Goal: Task Accomplishment & Management: Use online tool/utility

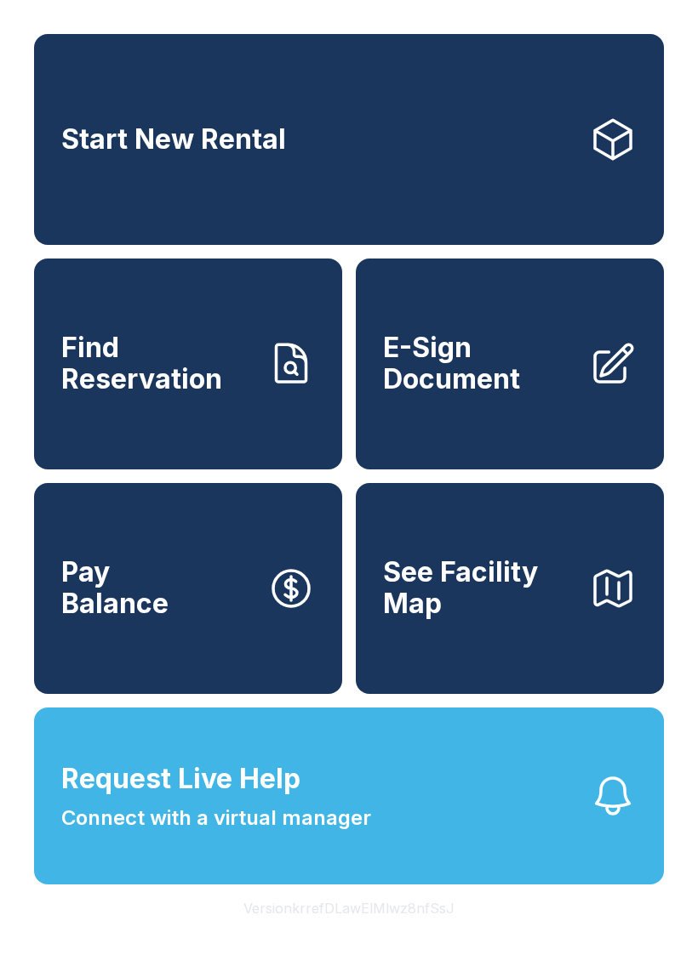
click at [350, 834] on span "Connect with a virtual manager" at bounding box center [216, 818] width 310 height 31
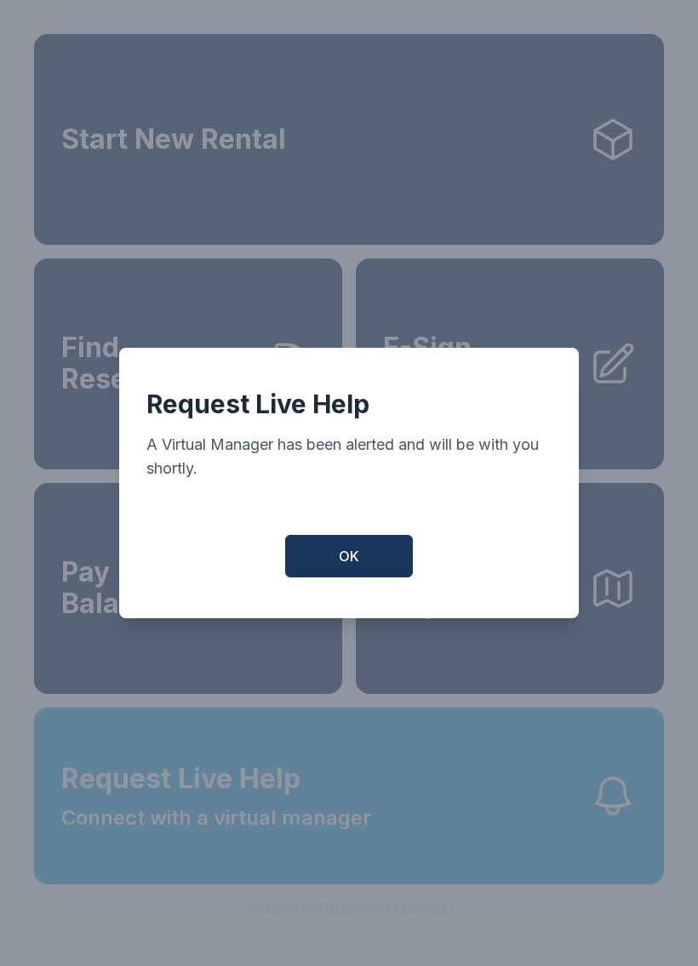
click at [380, 544] on button "OK" at bounding box center [349, 556] width 128 height 43
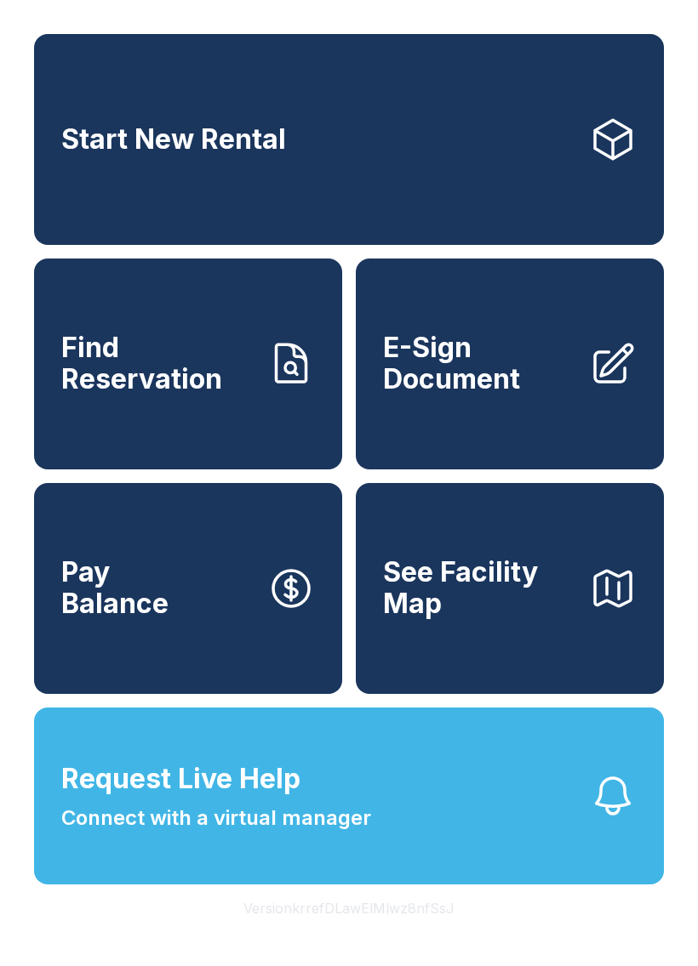
click at [192, 800] on span "Request Live Help" at bounding box center [180, 779] width 239 height 41
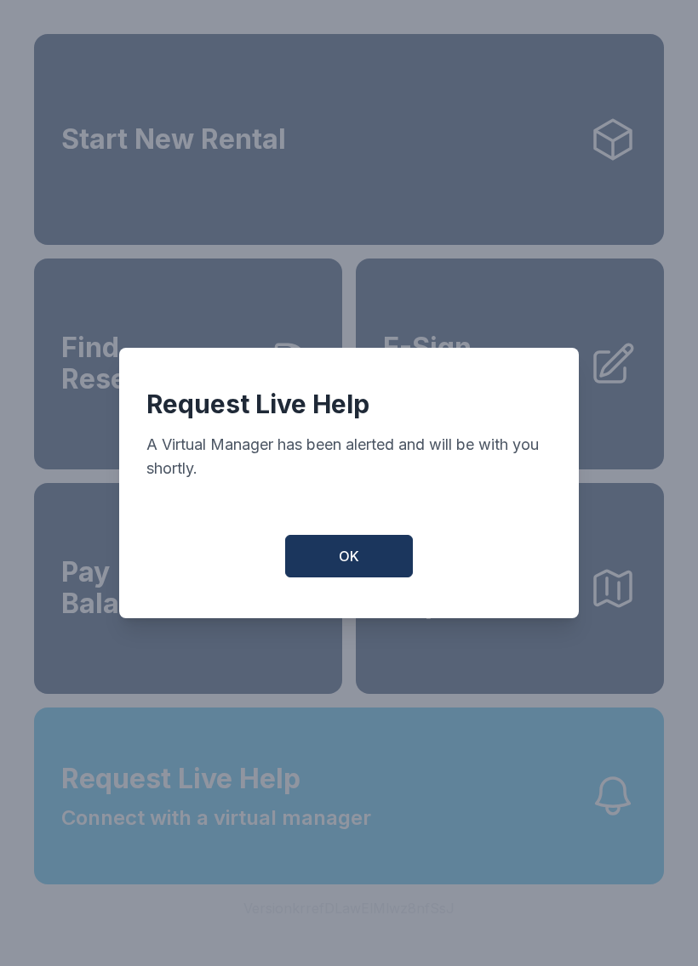
click at [362, 561] on button "OK" at bounding box center [349, 556] width 128 height 43
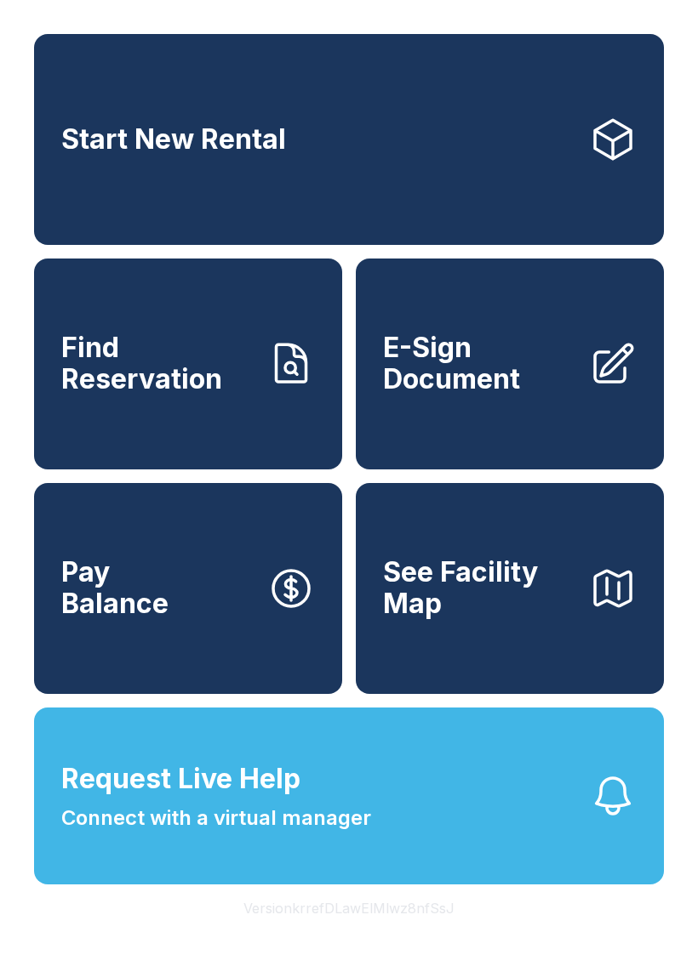
click at [504, 351] on link "E-Sign Document" at bounding box center [510, 364] width 308 height 211
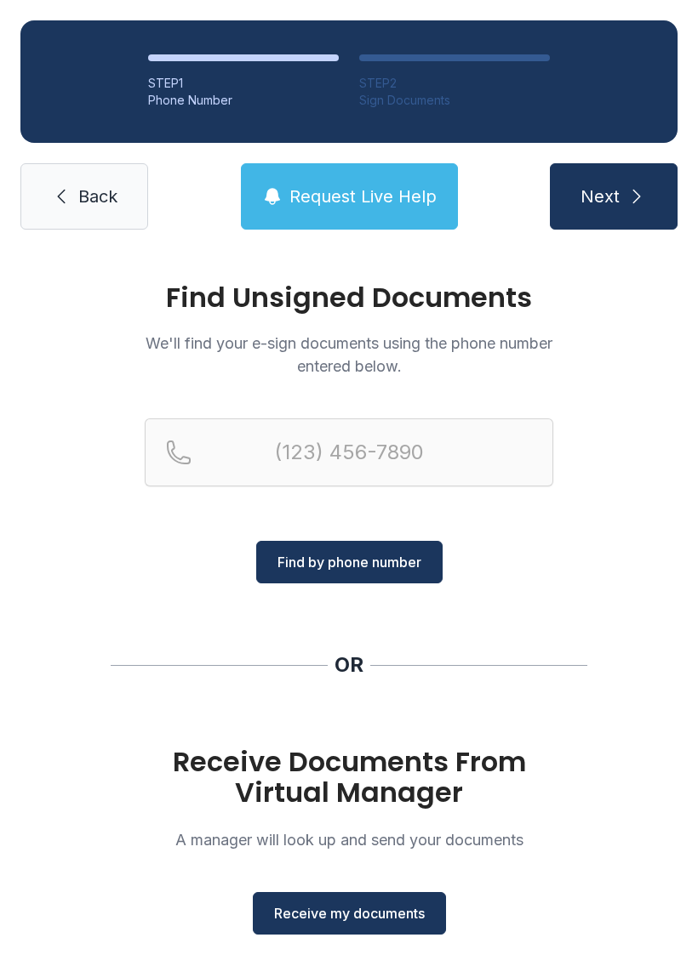
click at [362, 903] on button "Receive my documents" at bounding box center [349, 913] width 193 height 43
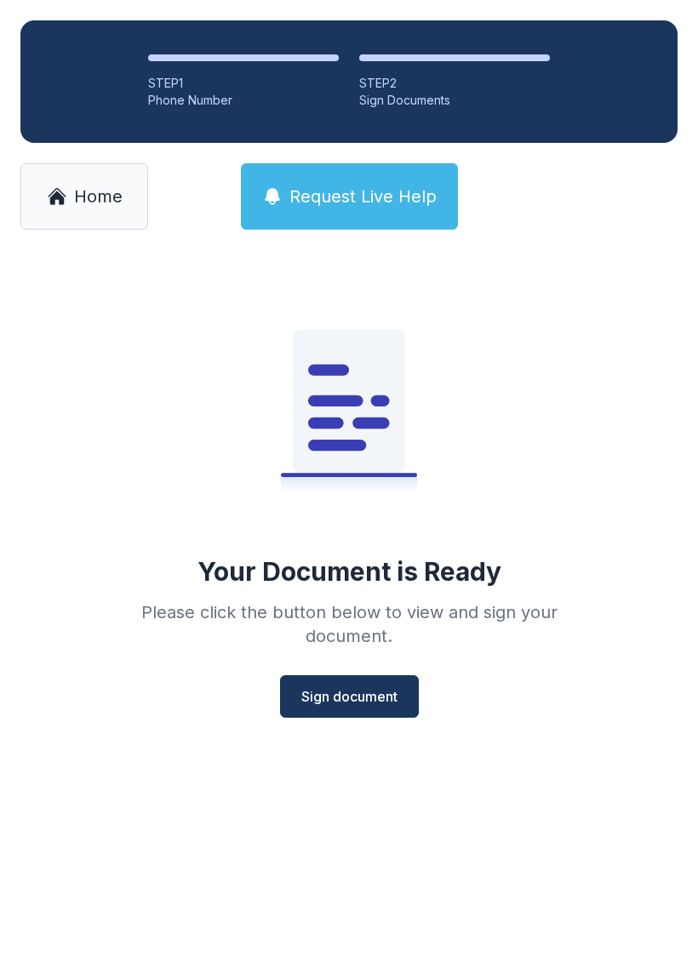
click at [343, 698] on span "Sign document" at bounding box center [349, 697] width 96 height 20
click at [342, 684] on button "Sign document" at bounding box center [349, 697] width 139 height 43
click at [88, 202] on span "Home" at bounding box center [98, 197] width 48 height 24
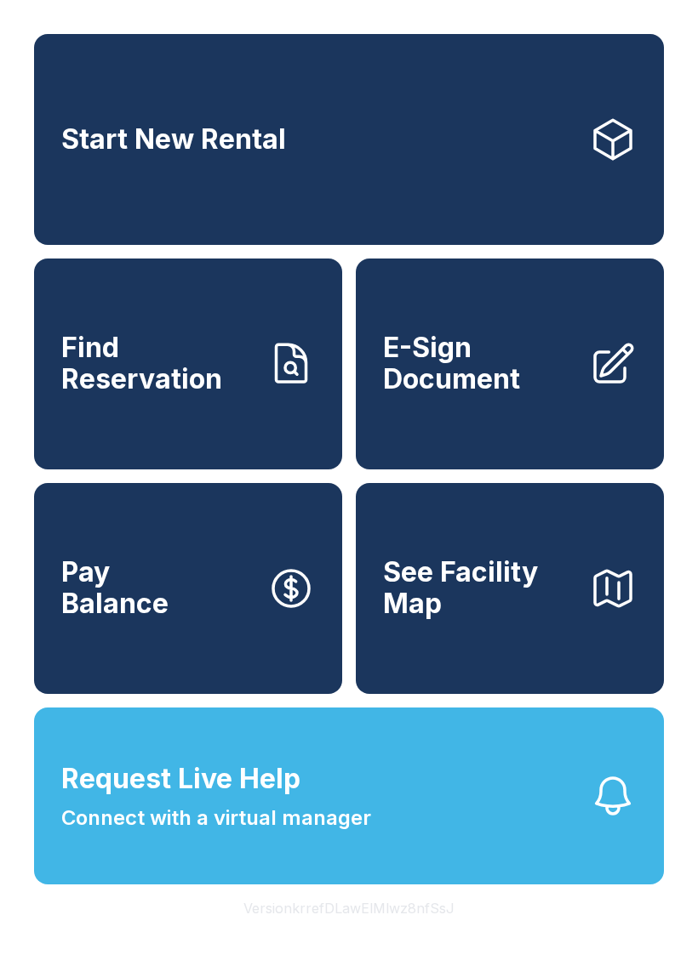
click at [488, 376] on span "E-Sign Document" at bounding box center [479, 364] width 192 height 62
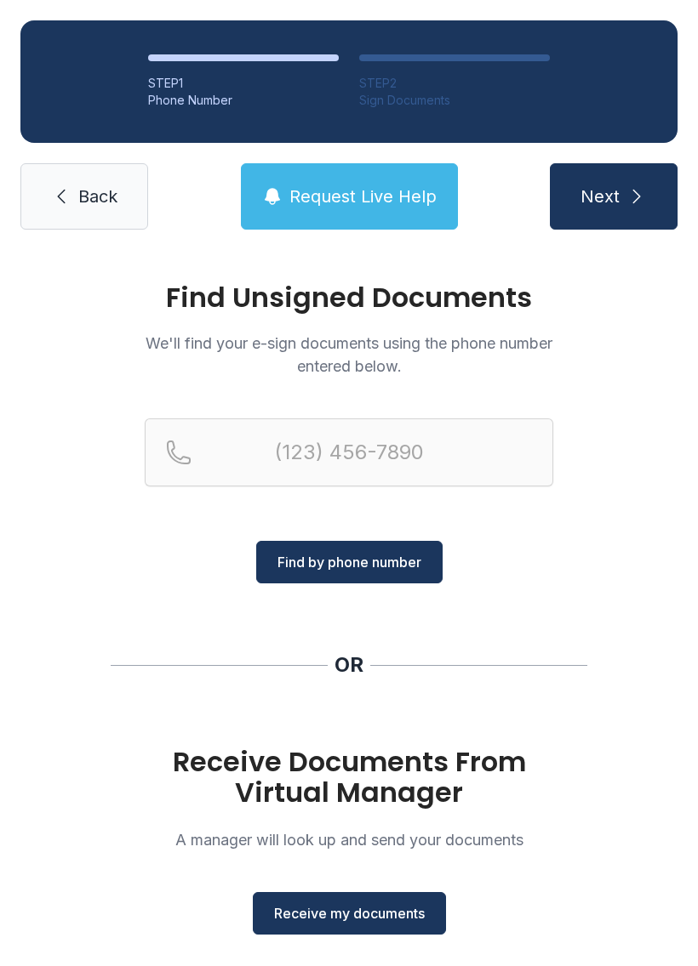
click at [348, 919] on span "Receive my documents" at bounding box center [349, 914] width 151 height 20
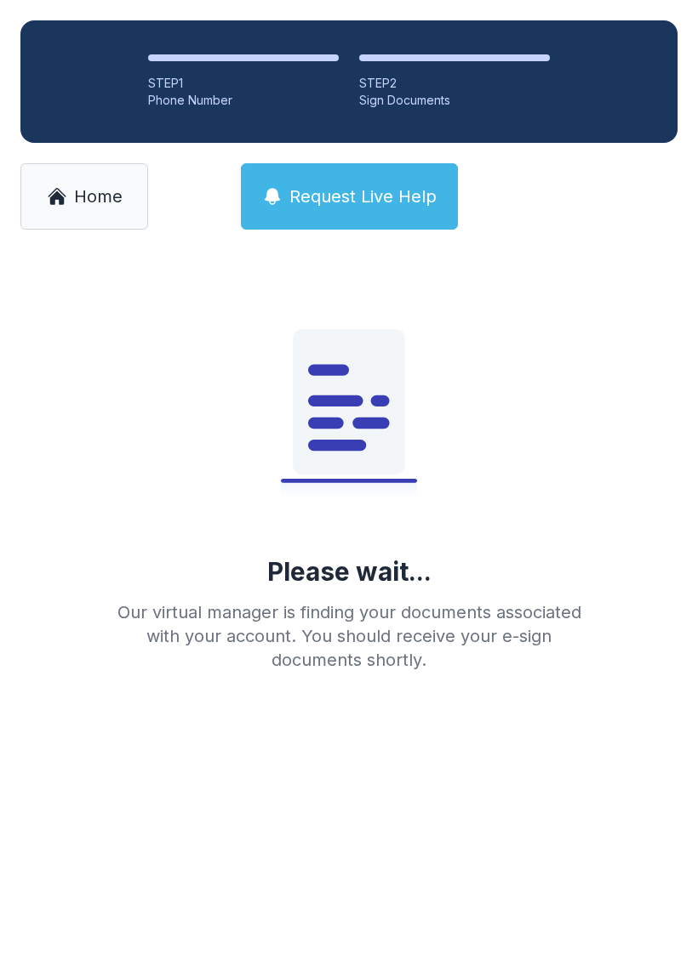
click at [73, 183] on link "Home" at bounding box center [84, 196] width 128 height 66
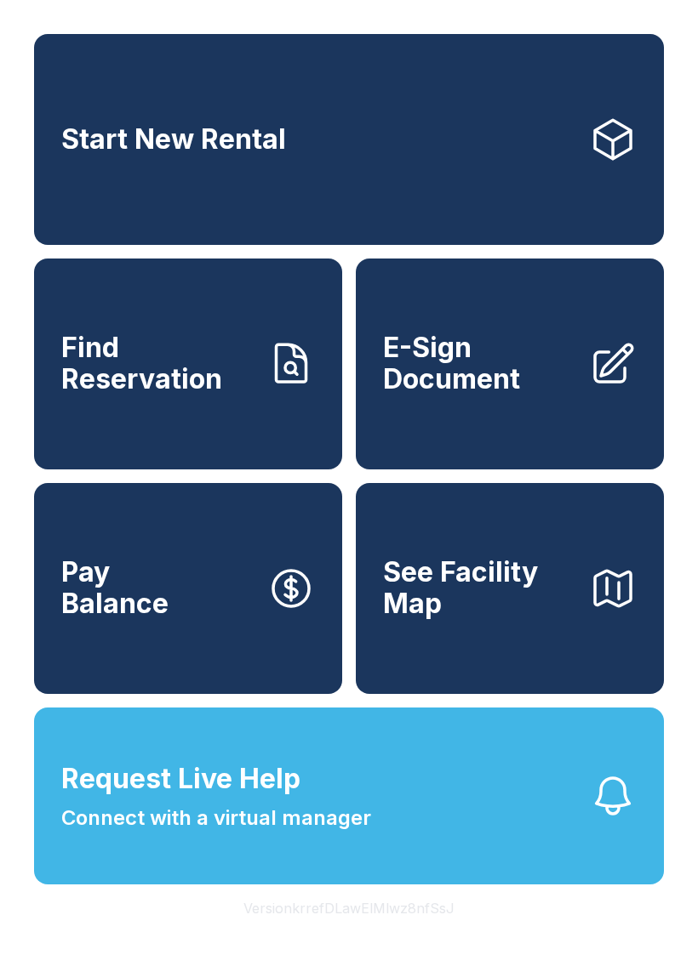
click at [505, 374] on span "E-Sign Document" at bounding box center [479, 364] width 192 height 62
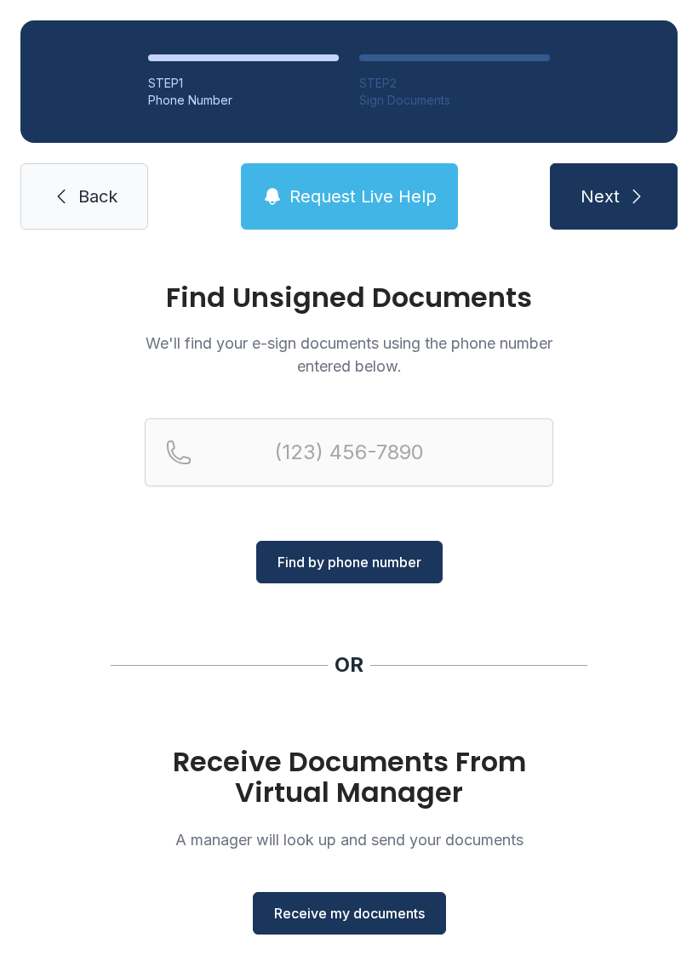
click at [358, 918] on span "Receive my documents" at bounding box center [349, 914] width 151 height 20
